Goal: Find specific page/section: Locate a particular part of the current website

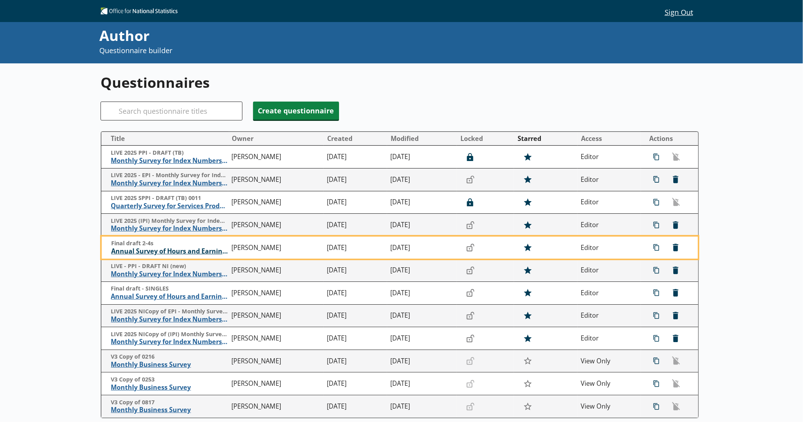
click at [184, 254] on span "Annual Survey of Hours and Earnings ([PERSON_NAME])" at bounding box center [169, 251] width 117 height 8
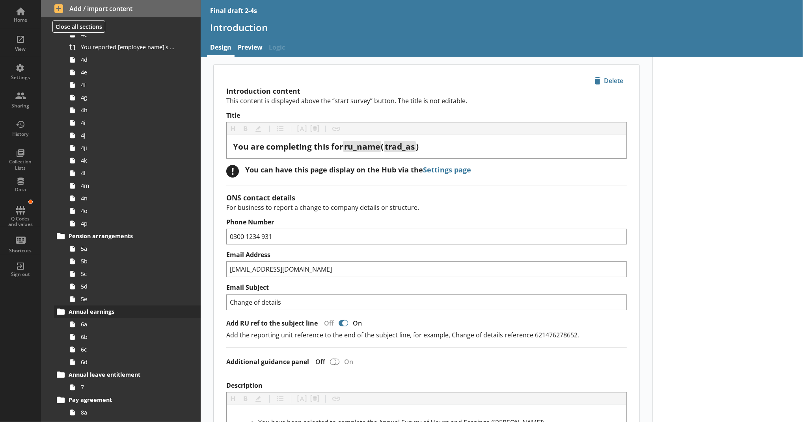
scroll to position [350, 0]
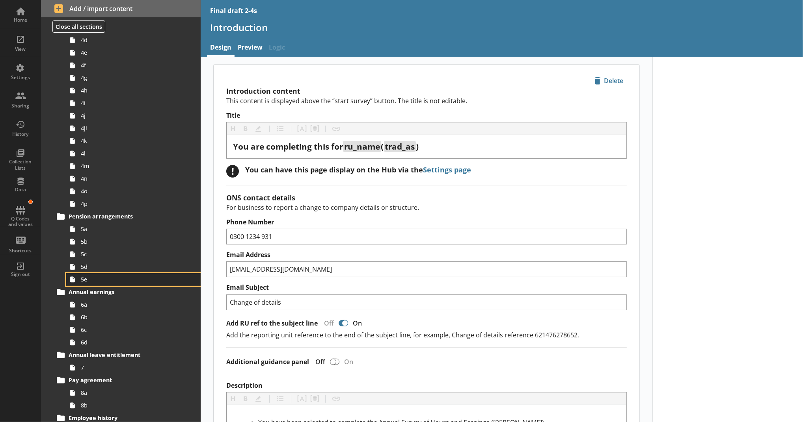
click at [109, 278] on span "5e" at bounding box center [129, 279] width 97 height 7
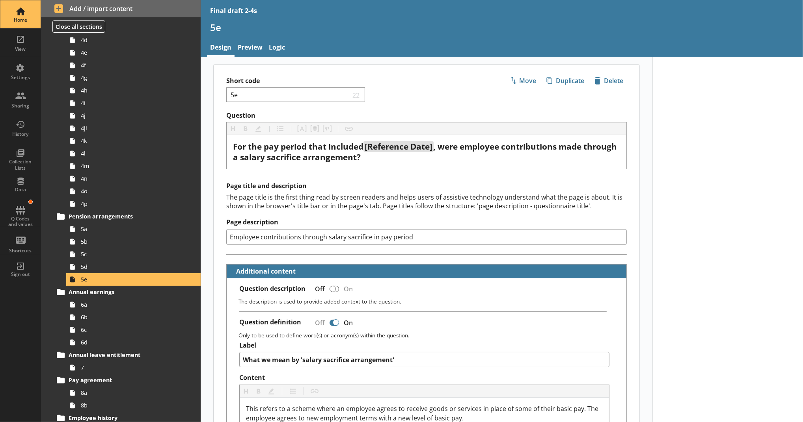
click at [30, 17] on div "Home" at bounding box center [21, 20] width 28 height 6
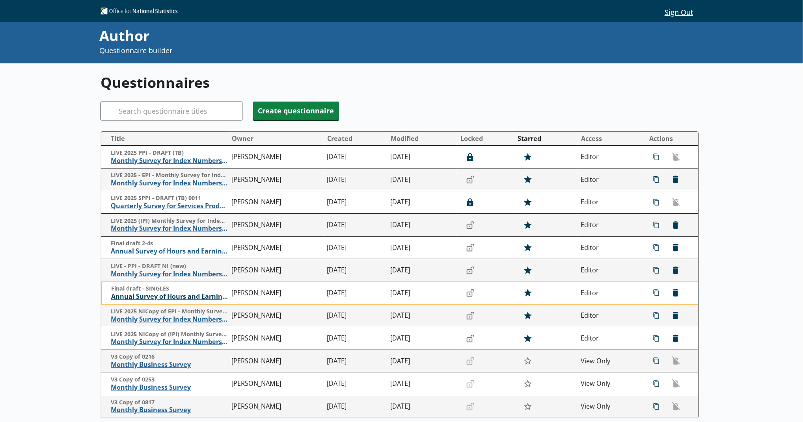
click at [165, 300] on span "Annual Survey of Hours and Earnings ([PERSON_NAME])" at bounding box center [169, 297] width 117 height 8
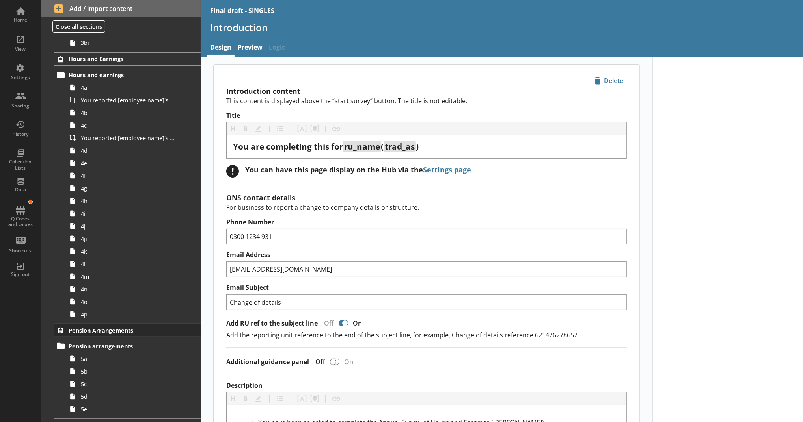
scroll to position [350, 0]
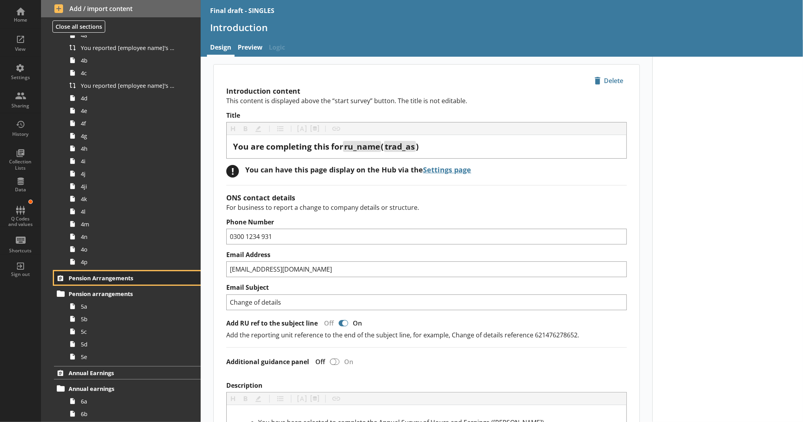
click at [102, 281] on span "Pension Arrangements" at bounding box center [122, 278] width 106 height 7
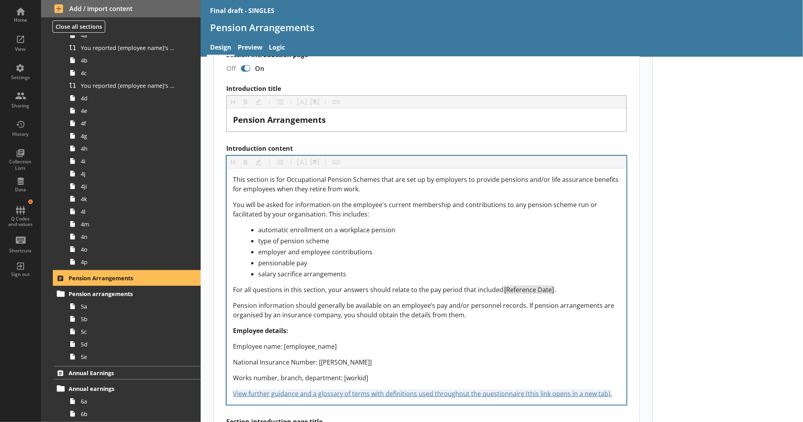
scroll to position [175, 0]
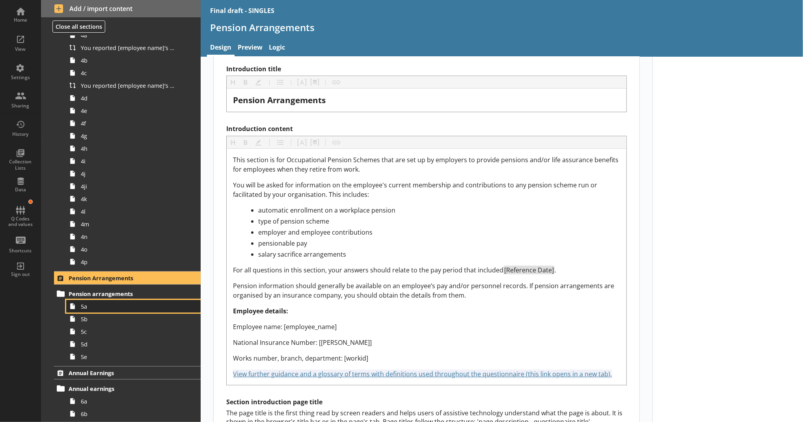
click at [112, 306] on span "5a" at bounding box center [129, 306] width 97 height 7
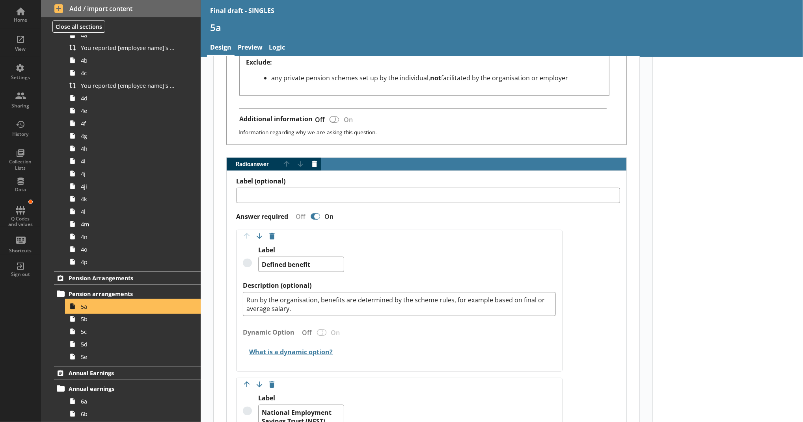
scroll to position [525, 0]
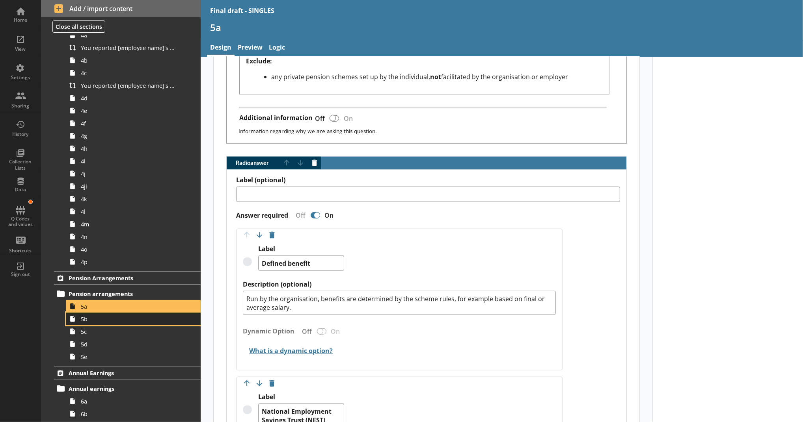
click at [123, 324] on link "5b" at bounding box center [133, 319] width 134 height 13
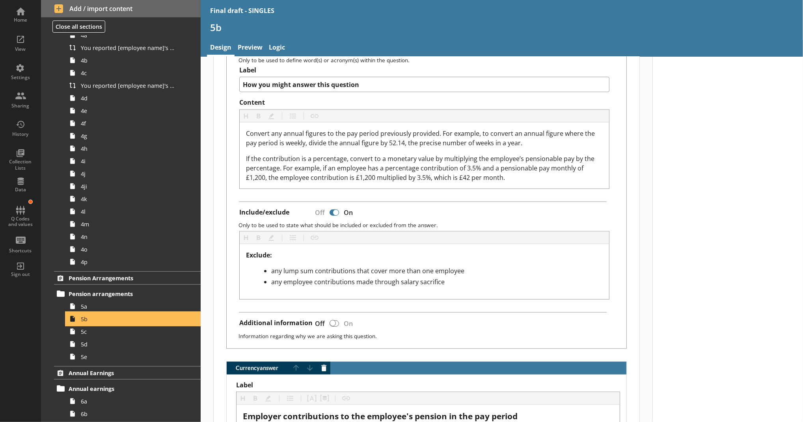
scroll to position [613, 0]
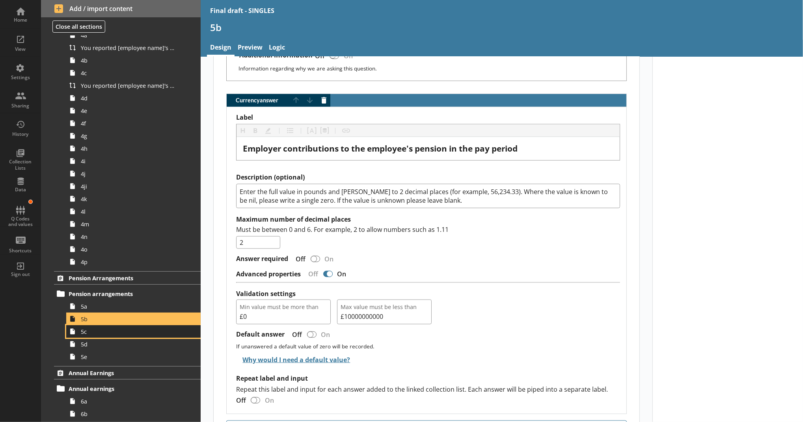
click at [117, 330] on span "5c" at bounding box center [129, 331] width 97 height 7
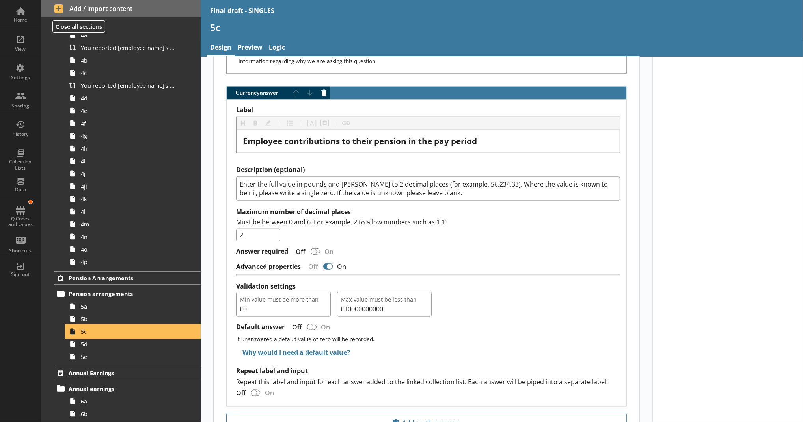
scroll to position [701, 0]
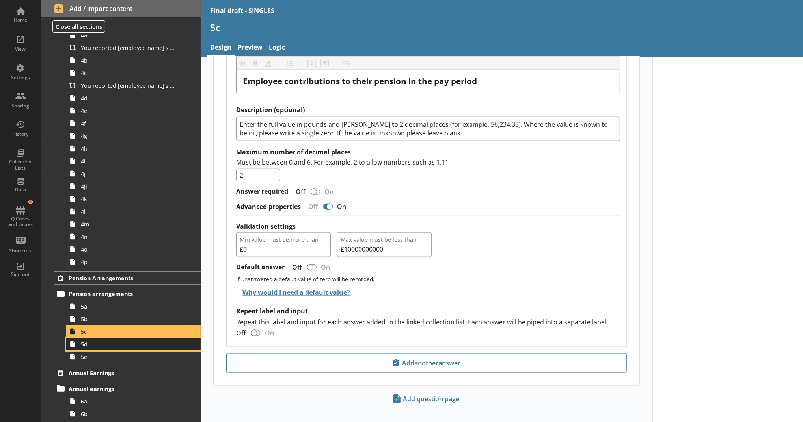
click at [115, 339] on link "5d" at bounding box center [133, 344] width 134 height 13
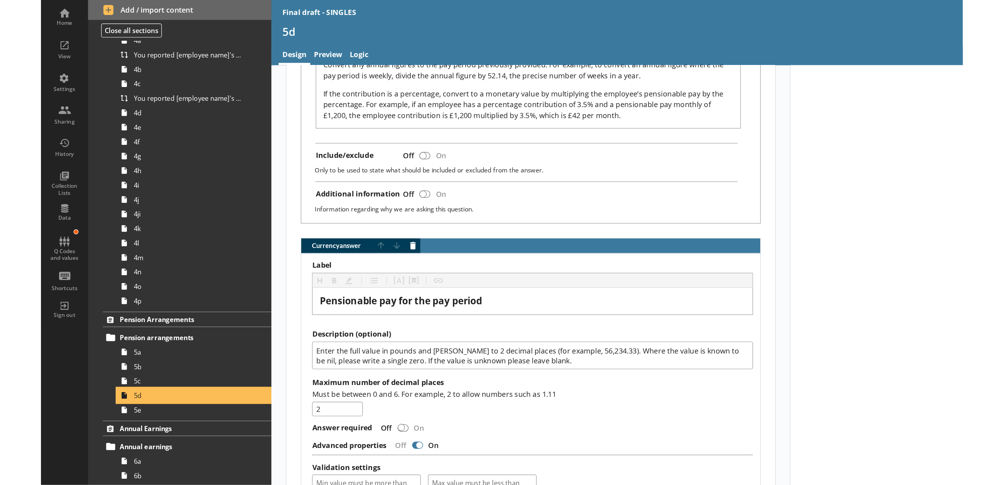
scroll to position [525, 0]
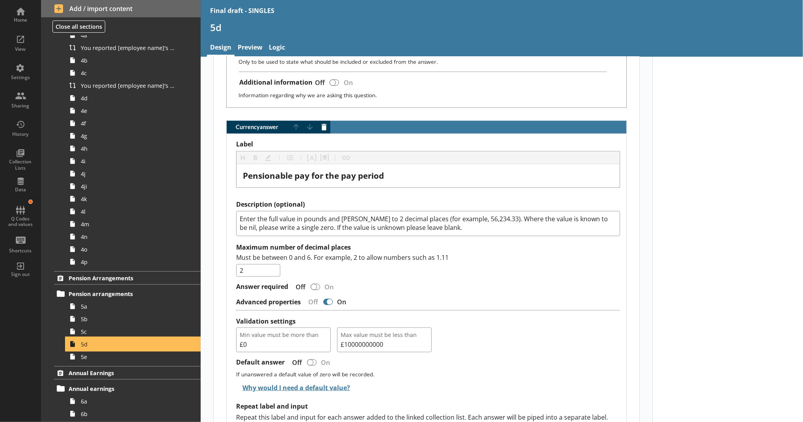
type textarea "x"
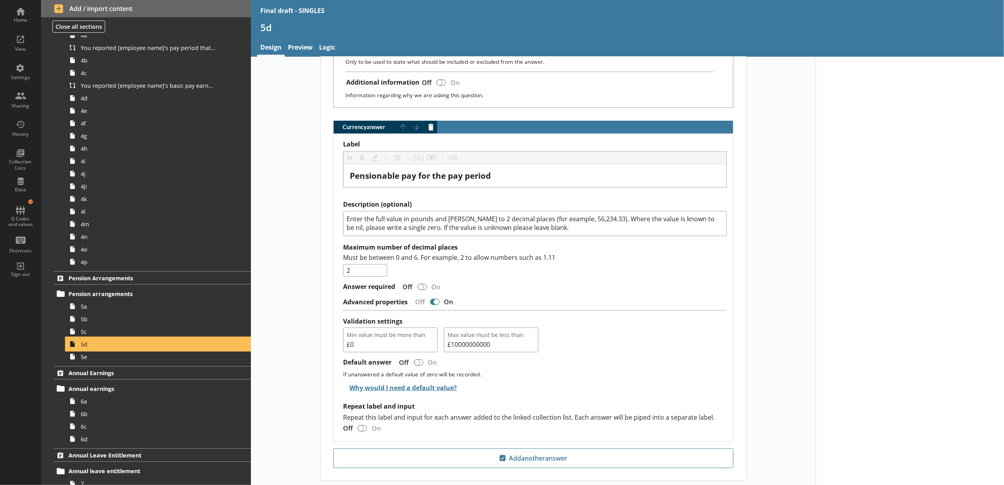
scroll to position [526, 0]
